Goal: Navigation & Orientation: Go to known website

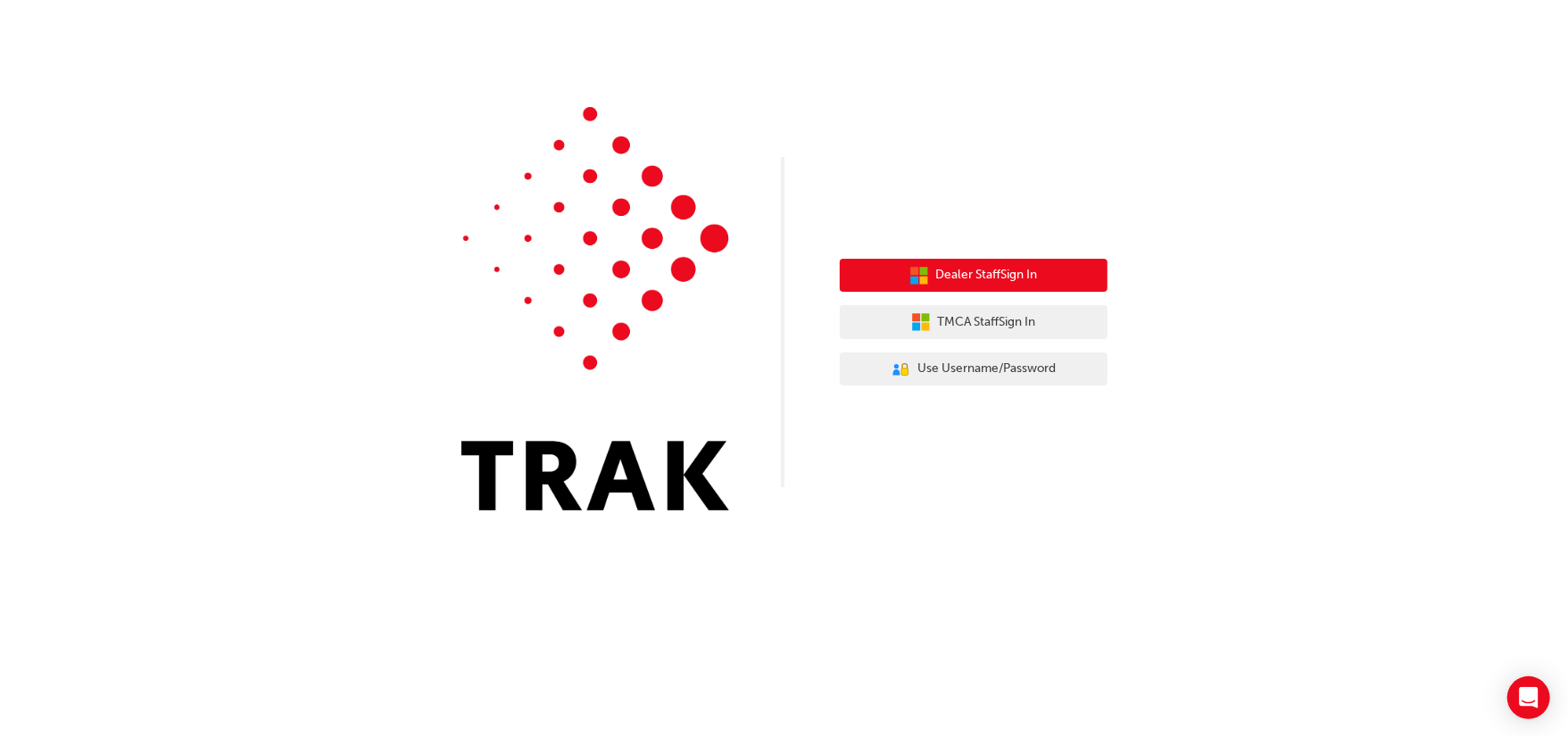
click at [981, 272] on span "Dealer Staff Sign In" at bounding box center [987, 275] width 101 height 20
click at [954, 266] on span "Dealer Staff Sign In" at bounding box center [987, 275] width 101 height 20
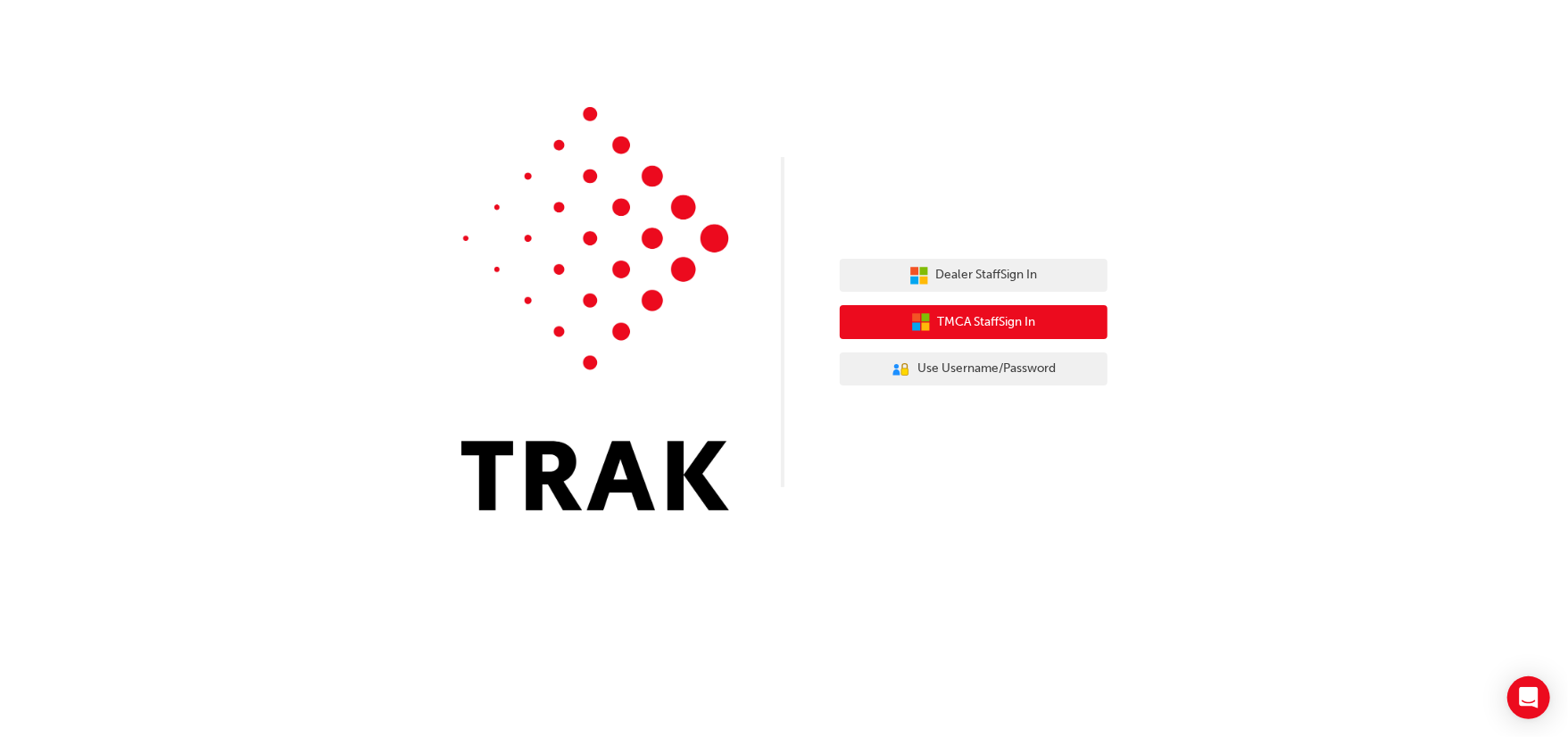
click at [860, 322] on button "TMCA Staff Sign In" at bounding box center [973, 322] width 268 height 34
